Goal: Information Seeking & Learning: Learn about a topic

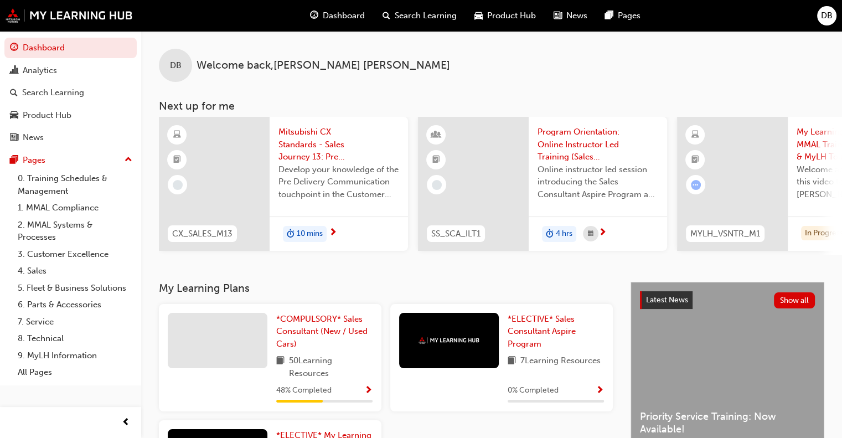
click at [336, 17] on span "Dashboard" at bounding box center [344, 15] width 42 height 13
click at [414, 13] on span "Search Learning" at bounding box center [426, 15] width 62 height 13
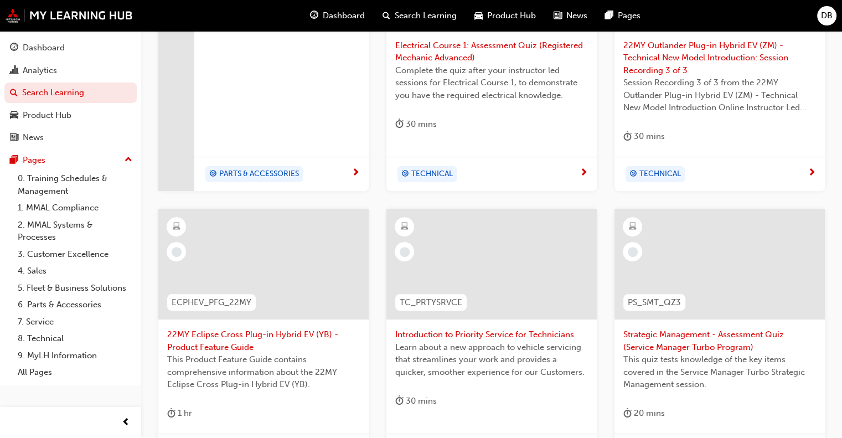
scroll to position [498, 0]
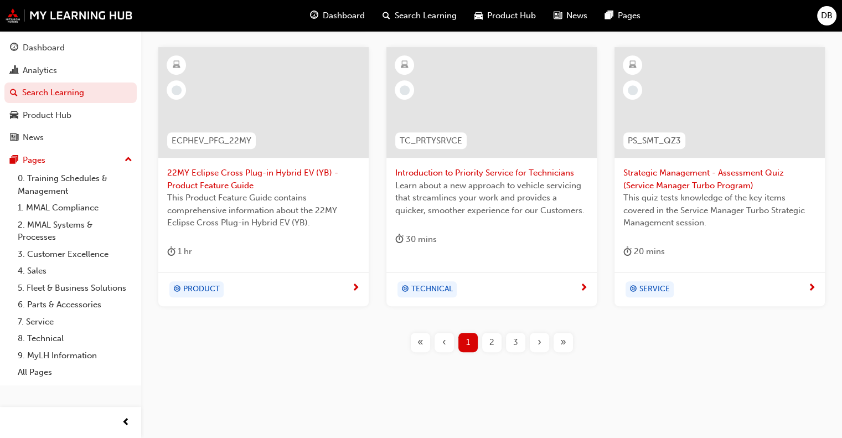
click at [561, 349] on span "»" at bounding box center [563, 342] width 6 height 13
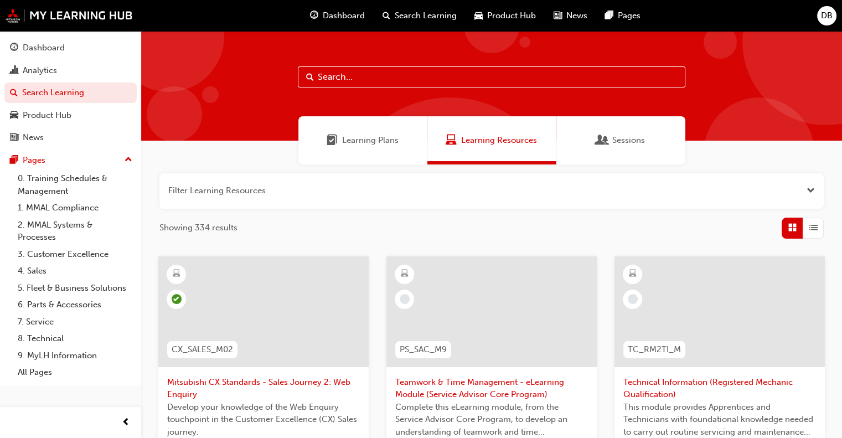
click at [355, 73] on input "text" at bounding box center [491, 76] width 387 height 21
type input "Outlander"
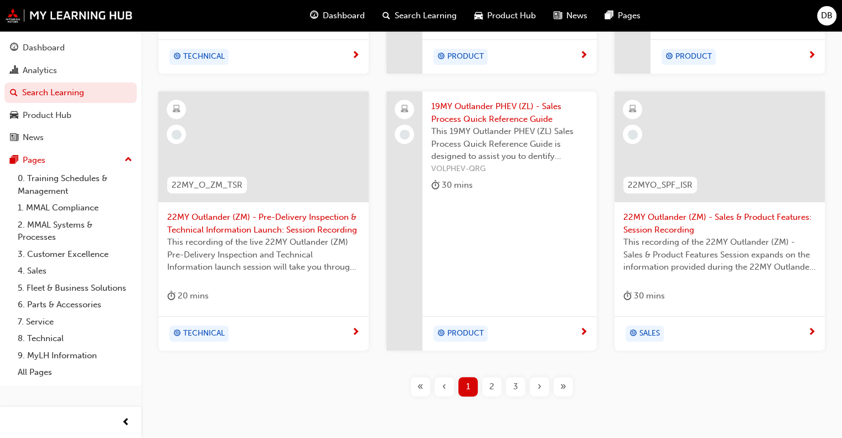
scroll to position [503, 0]
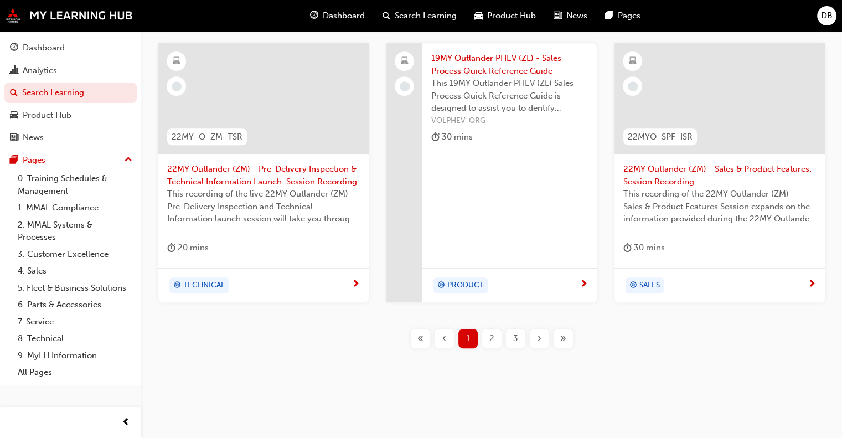
click at [565, 340] on span "»" at bounding box center [563, 338] width 6 height 13
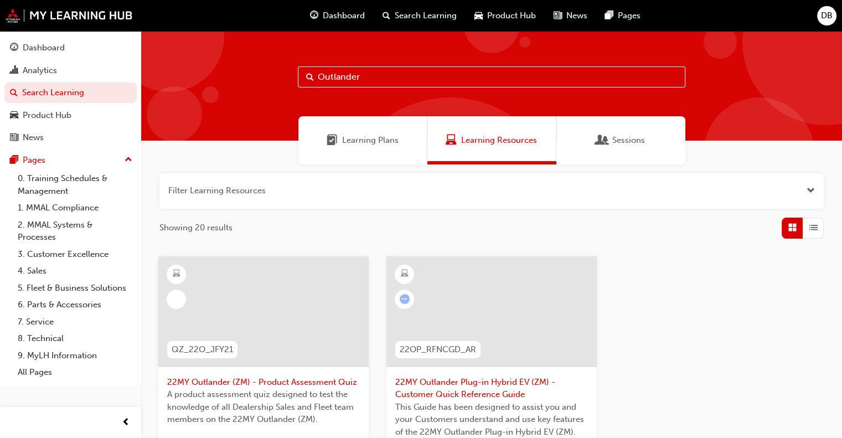
click at [341, 15] on span "Dashboard" at bounding box center [344, 15] width 42 height 13
